Goal: Task Accomplishment & Management: Manage account settings

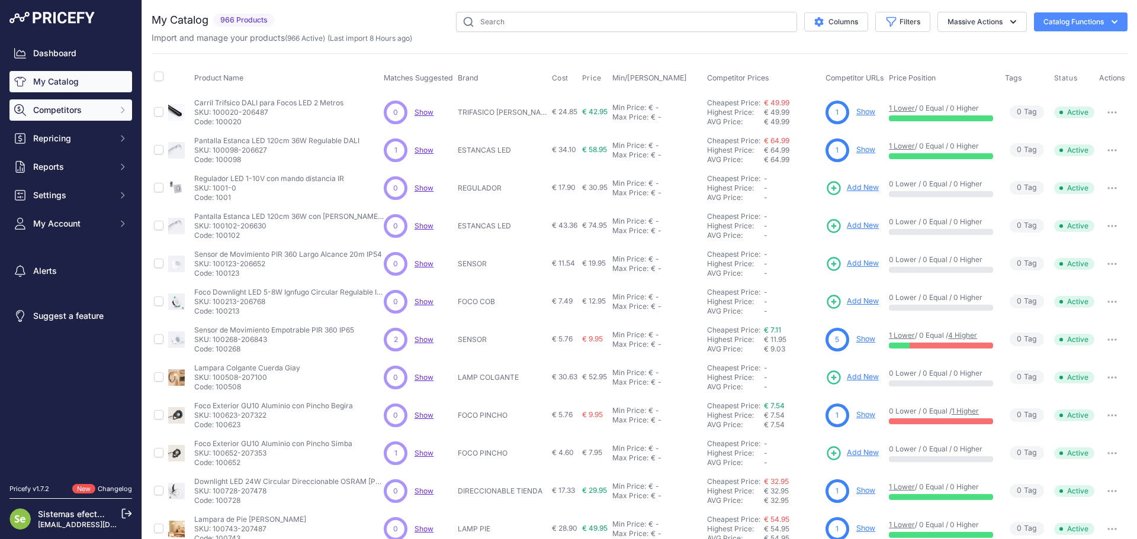
click at [46, 116] on button "Competitors" at bounding box center [70, 109] width 123 height 21
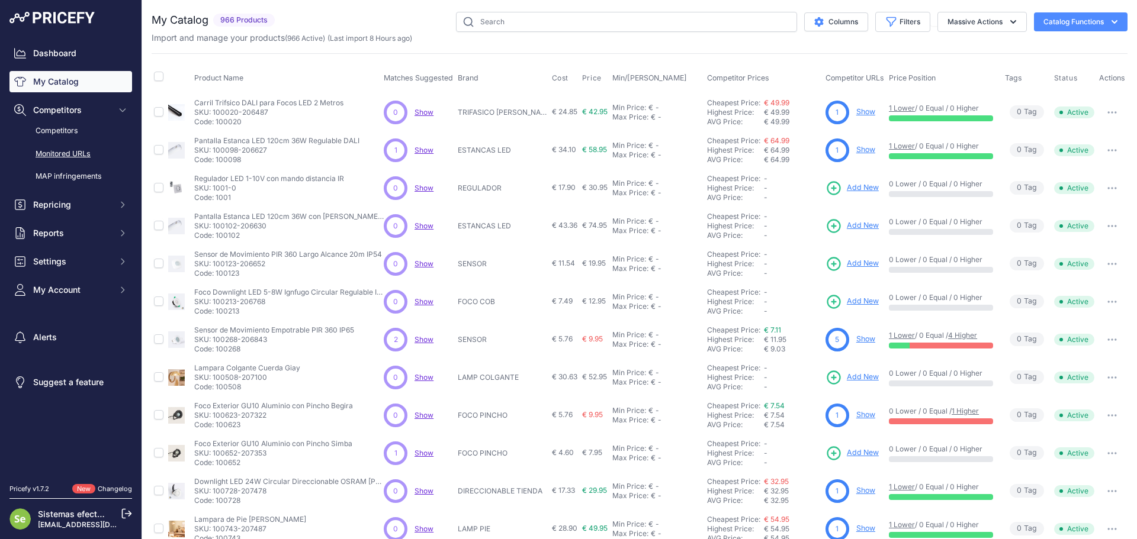
click at [77, 147] on link "Monitored URLs" at bounding box center [70, 154] width 123 height 21
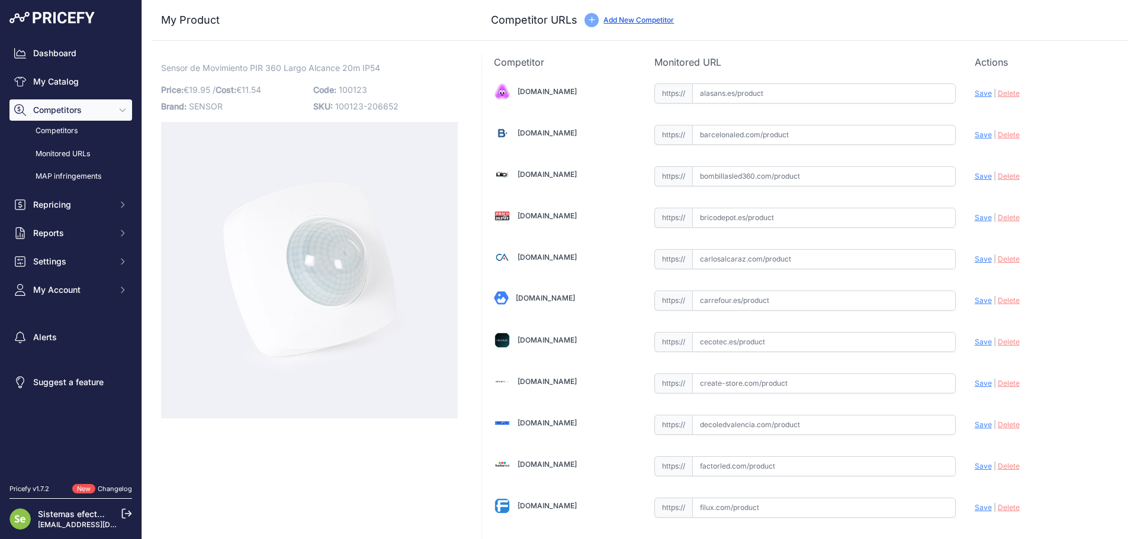
click at [727, 132] on input "text" at bounding box center [824, 135] width 264 height 20
paste input "https://www.barcelonaled.com/componentes-y-accesorios-led/sensores-de-movimient…"
click at [975, 132] on span "Save" at bounding box center [983, 134] width 17 height 9
type input "[URL][DOMAIN_NAME][PERSON_NAME]"
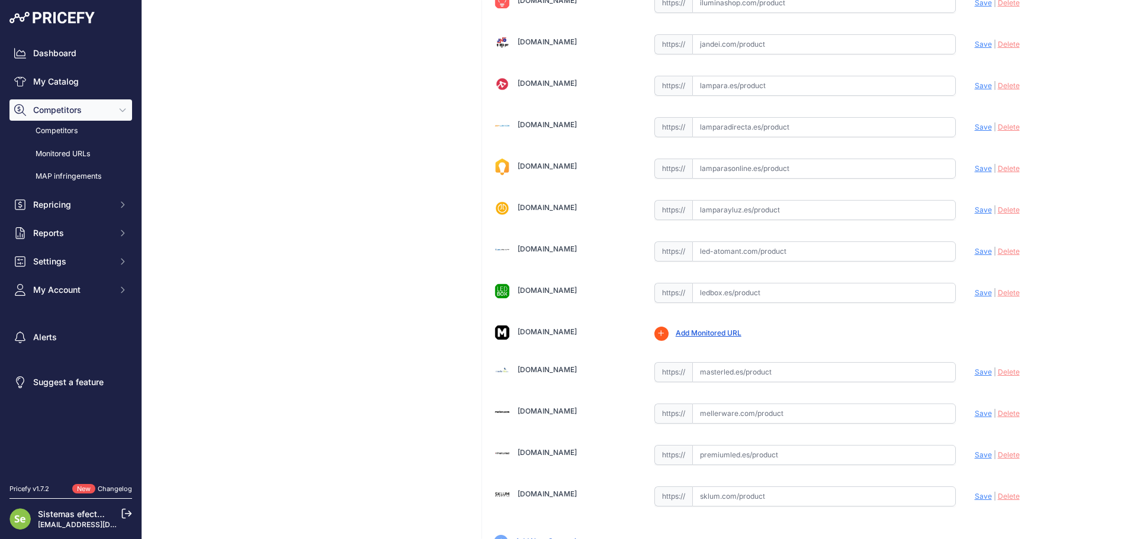
scroll to position [714, 0]
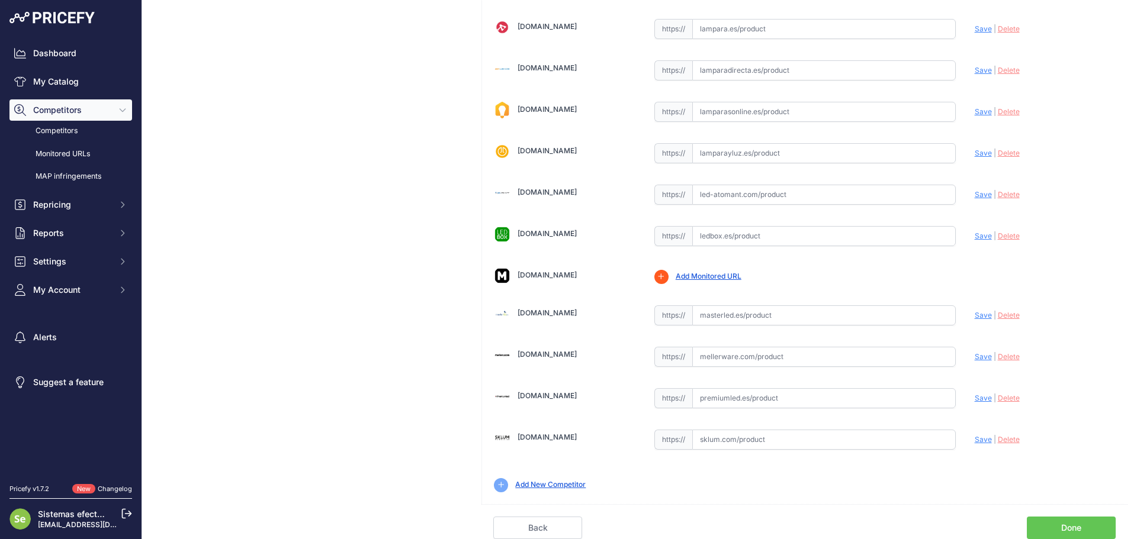
click at [1058, 525] on link "Done" at bounding box center [1071, 528] width 89 height 23
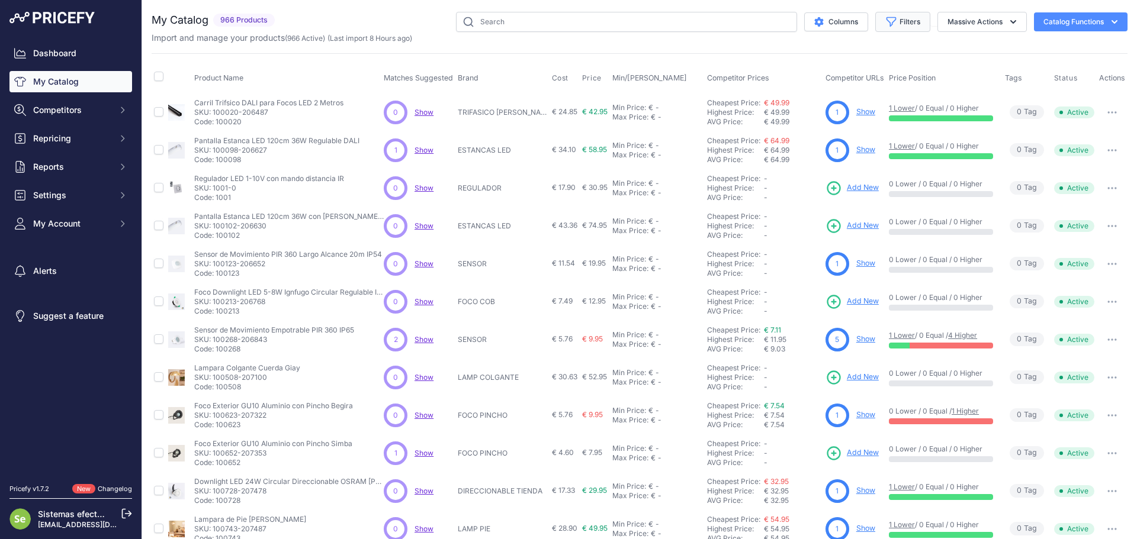
click at [893, 31] on button "Filters" at bounding box center [902, 22] width 55 height 20
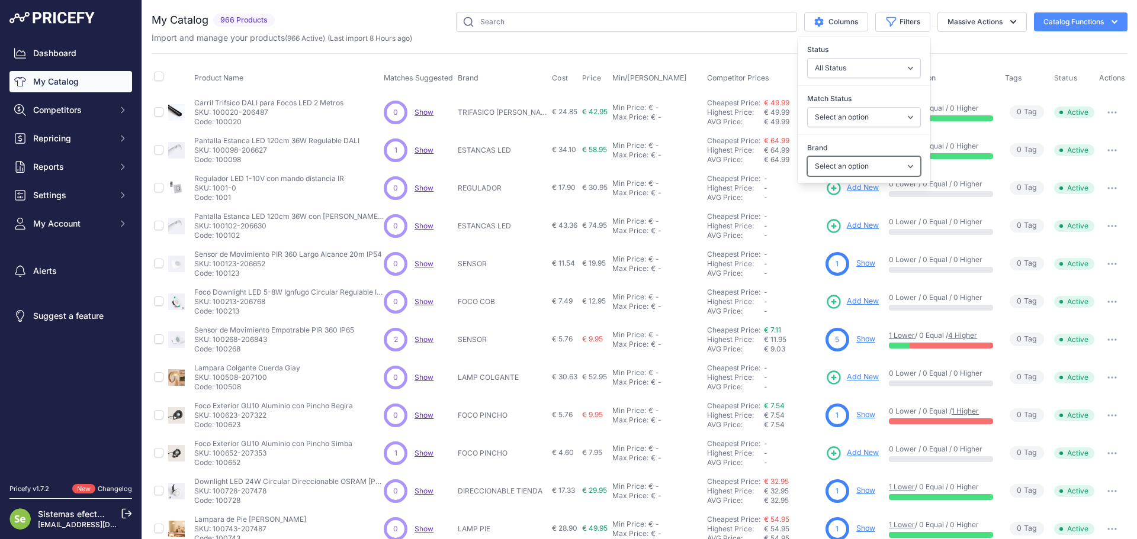
click at [827, 169] on select "Select an option 120x30 120X60 3M 60X30 60X60 ACCESORIO PANEL ALIMENTACION TIRA…" at bounding box center [864, 166] width 114 height 20
click at [836, 122] on select "Select an option Matched Unmatched" at bounding box center [864, 117] width 114 height 20
select select "0"
click at [807, 107] on select "Select an option Matched Unmatched" at bounding box center [864, 117] width 114 height 20
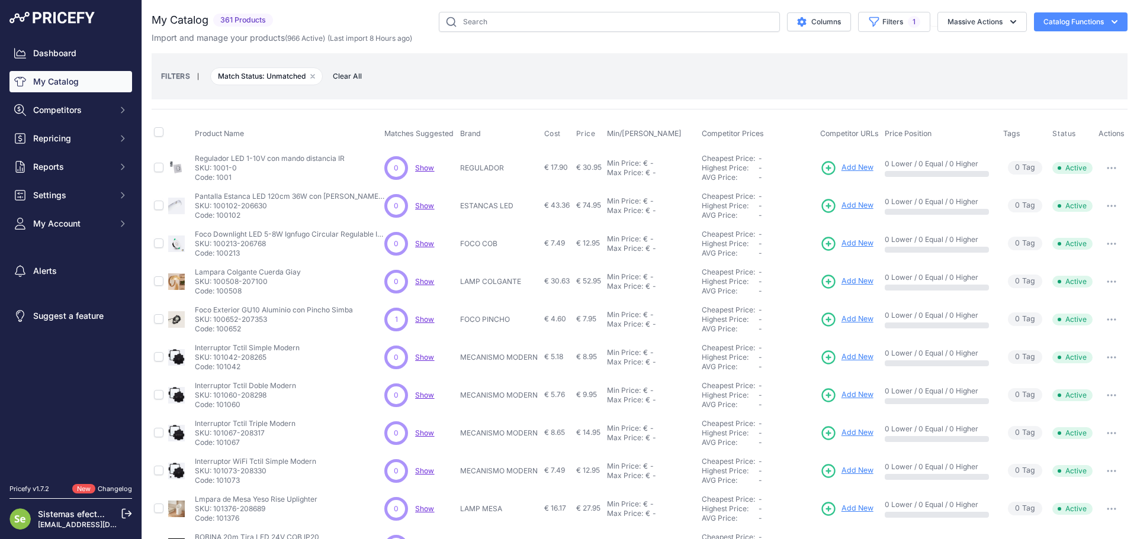
click at [692, 63] on div "FILTERS | Match Status: Unmatched Remove filter option Clear All" at bounding box center [639, 76] width 957 height 32
click at [46, 83] on link "My Catalog" at bounding box center [70, 81] width 123 height 21
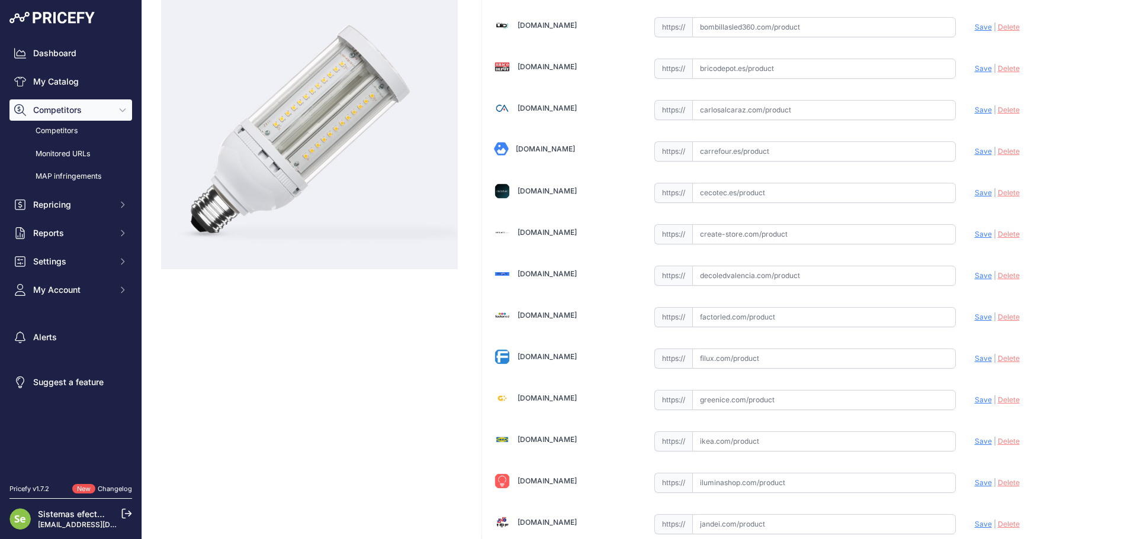
scroll to position [178, 0]
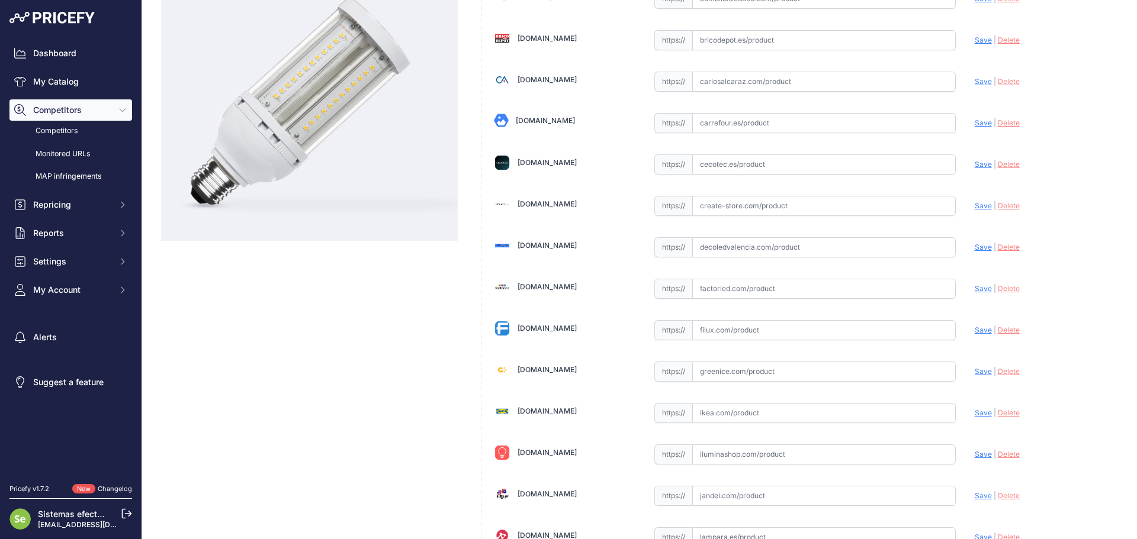
click at [775, 376] on input "text" at bounding box center [824, 372] width 264 height 20
paste input "https://greenice.com/products/bombilla-led-e27-35w-2-860lm-6000ok-40-000h-sl-ym…"
click at [975, 372] on span "Save" at bounding box center [983, 371] width 17 height 9
type input "https://greenice.com/products/bombilla-led-e27-35w-2-860lm-6000ok-40-000h-sl-ym…"
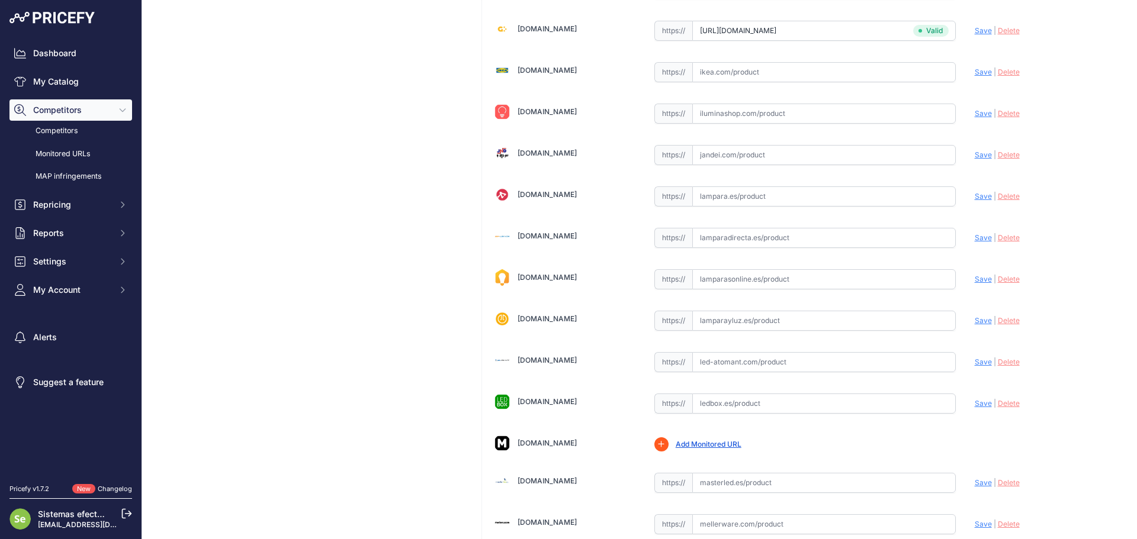
scroll to position [686, 0]
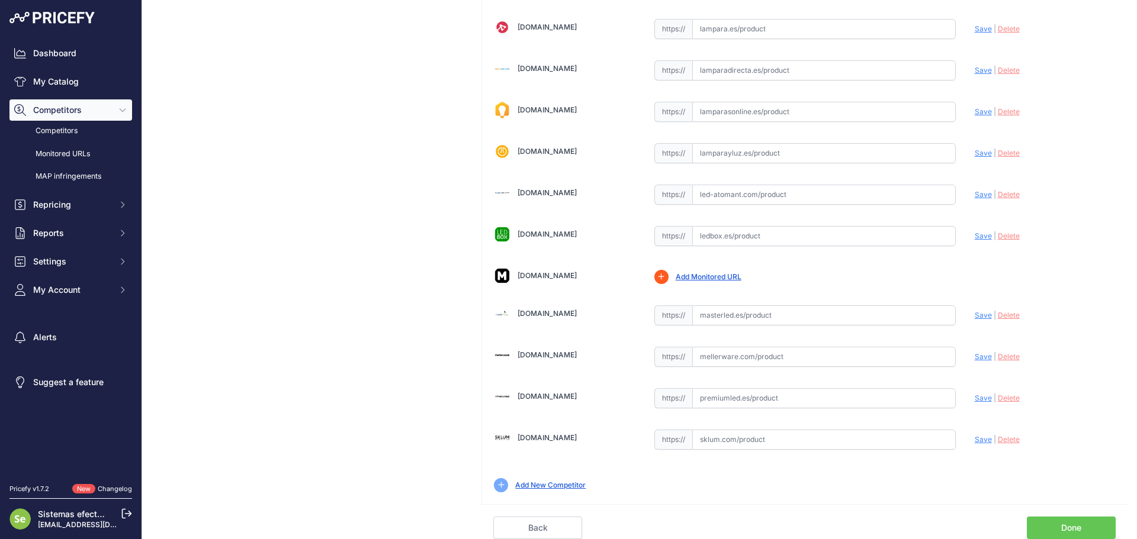
click at [1074, 529] on link "Done" at bounding box center [1071, 528] width 89 height 23
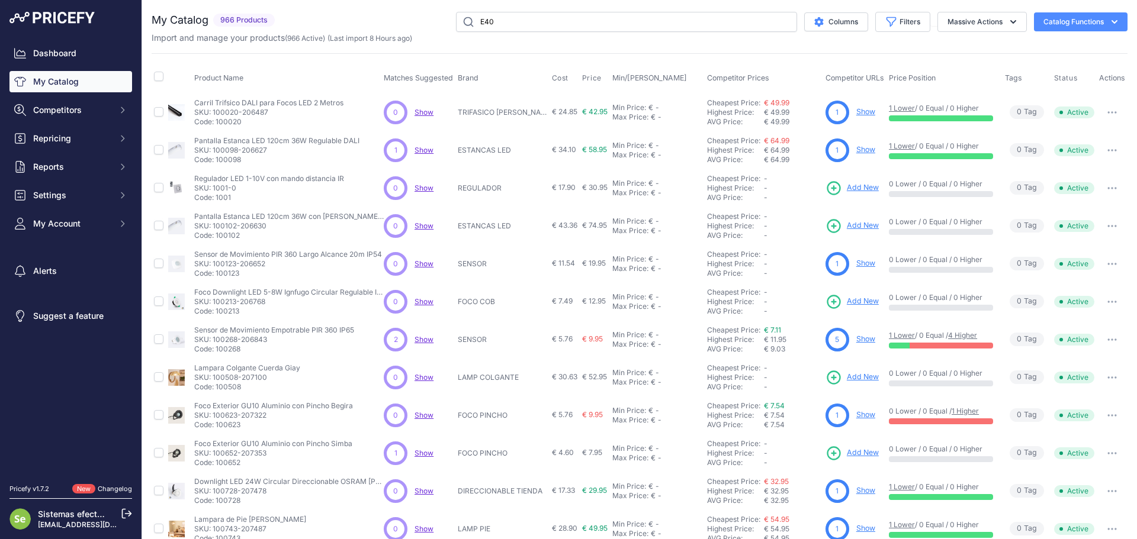
type input "E40"
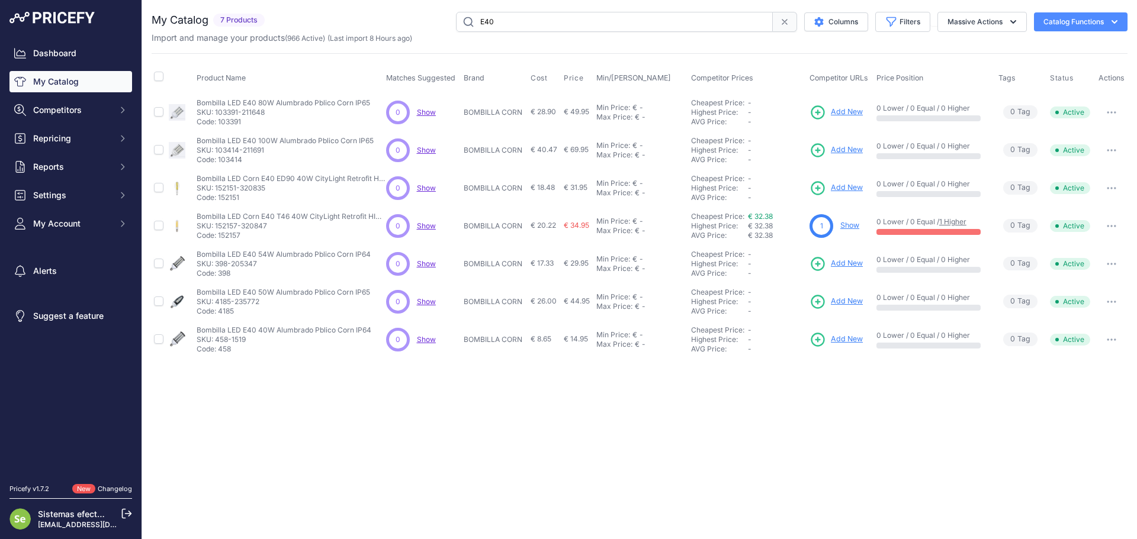
click at [222, 354] on td "Bombilla LED E40 40W Alumbrado Pblico Corn IP64 Bombilla LED E40 40W Alumbrado …" at bounding box center [288, 340] width 189 height 38
copy p "458"
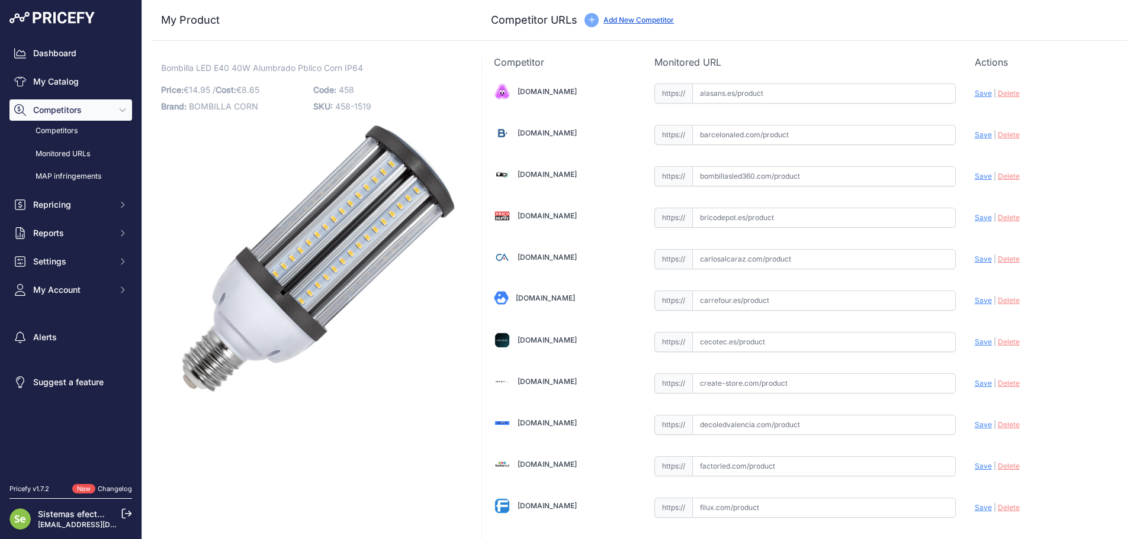
click at [716, 256] on input "text" at bounding box center [824, 259] width 264 height 20
paste input "[URL][DOMAIN_NAME]"
click at [975, 99] on div "Update Profile Save | [GEOGRAPHIC_DATA] Analyzing" at bounding box center [1045, 90] width 141 height 18
click at [975, 259] on span "Save" at bounding box center [983, 259] width 17 height 9
type input "https://carlosalcaraz.com/producto/iluminacion/exterior/lap554060/?prirule_jdsn…"
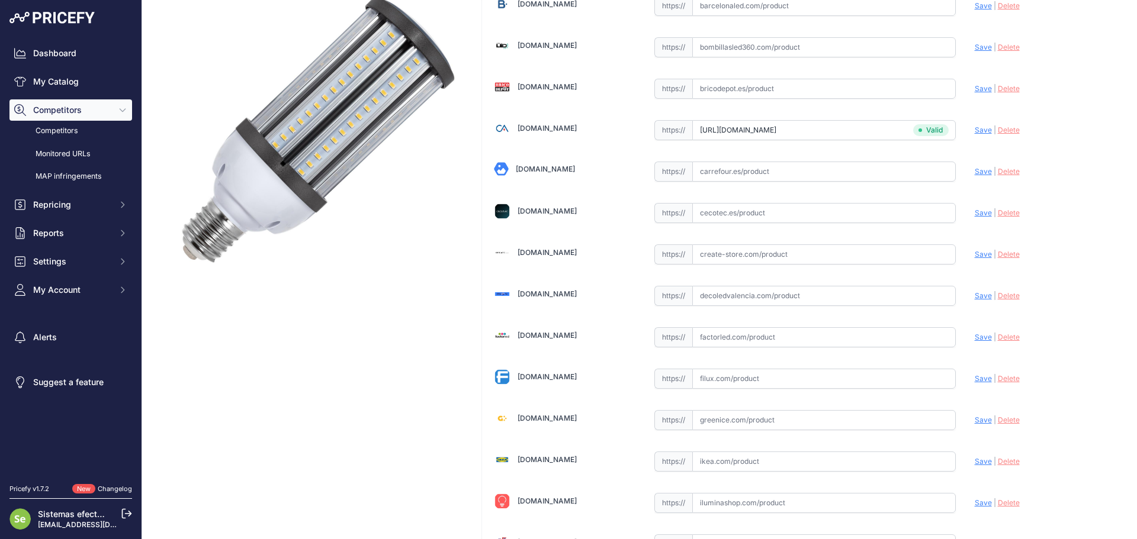
scroll to position [178, 0]
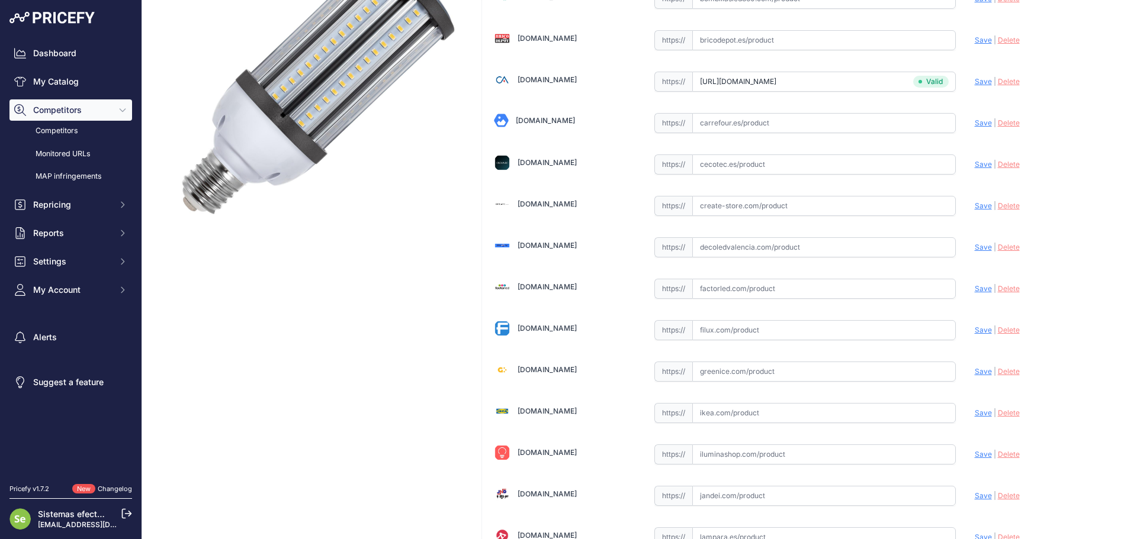
click at [769, 359] on div "https:// Valid" at bounding box center [804, 370] width 301 height 23
click at [777, 373] on input "text" at bounding box center [824, 372] width 264 height 20
paste input "https://greenice.com/products/bombilla-led-e40-40w-5-200lm-6000ok-alumbrado-pub…"
click at [979, 374] on span "Save" at bounding box center [983, 371] width 17 height 9
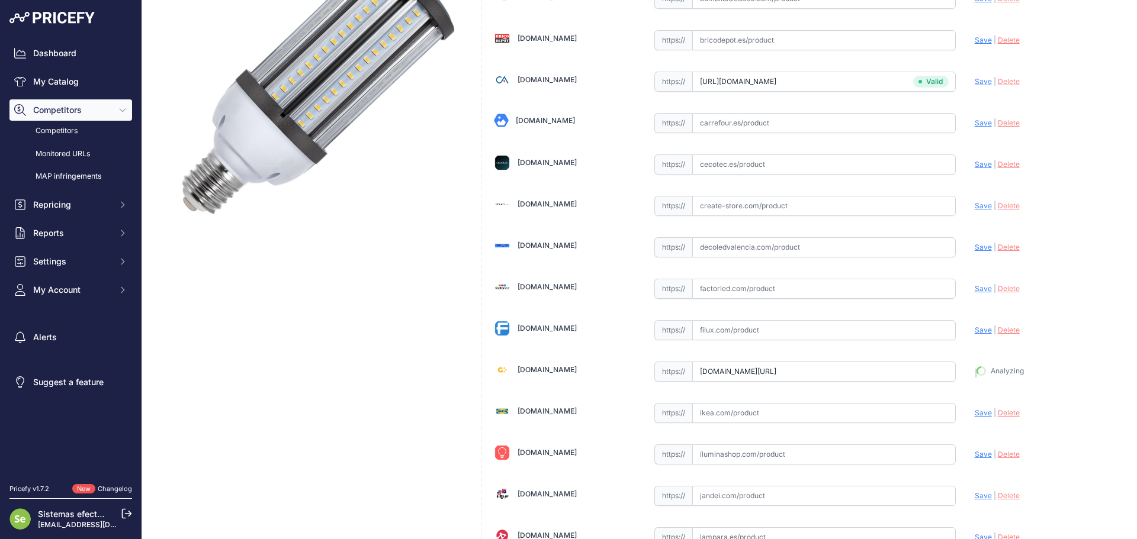
type input "https://greenice.com/products/bombilla-led-e40-40w-5-200lm-6000ok-alumbrado-pub…"
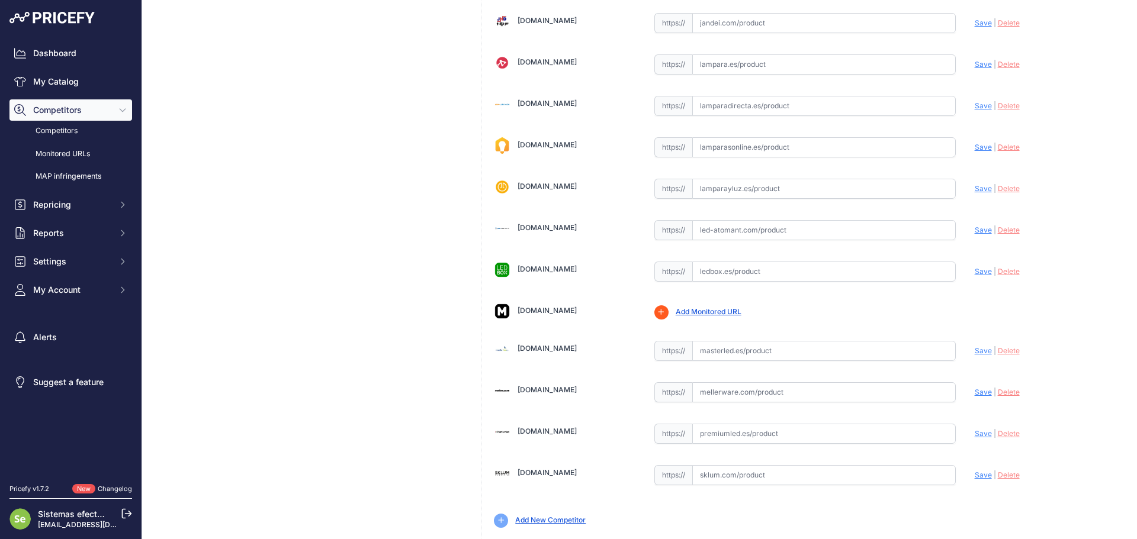
scroll to position [714, 0]
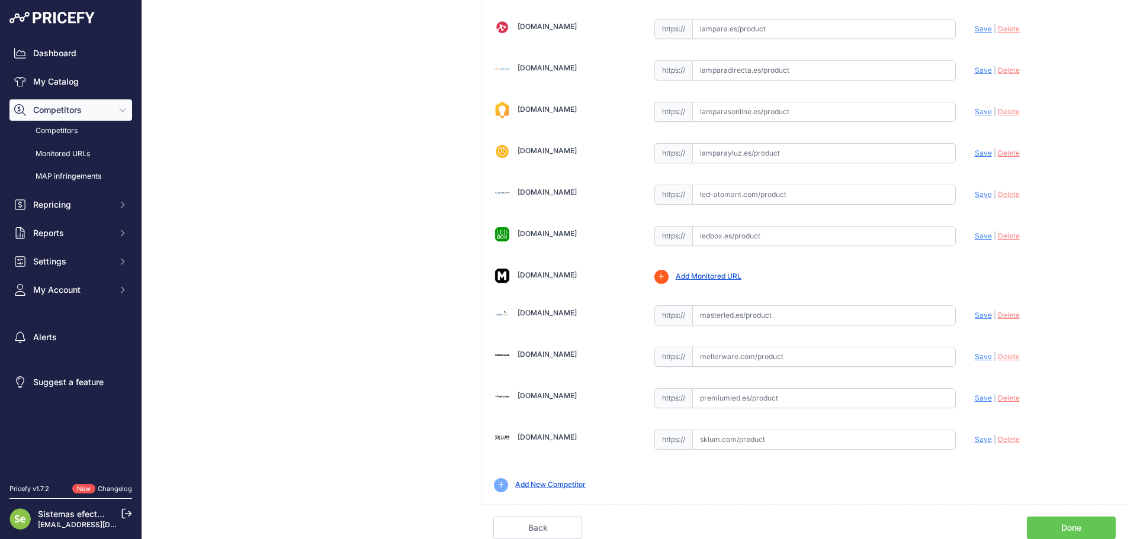
drag, startPoint x: 1054, startPoint y: 522, endPoint x: 1050, endPoint y: 510, distance: 11.8
click at [1054, 521] on link "Done" at bounding box center [1071, 528] width 89 height 23
